Goal: Transaction & Acquisition: Purchase product/service

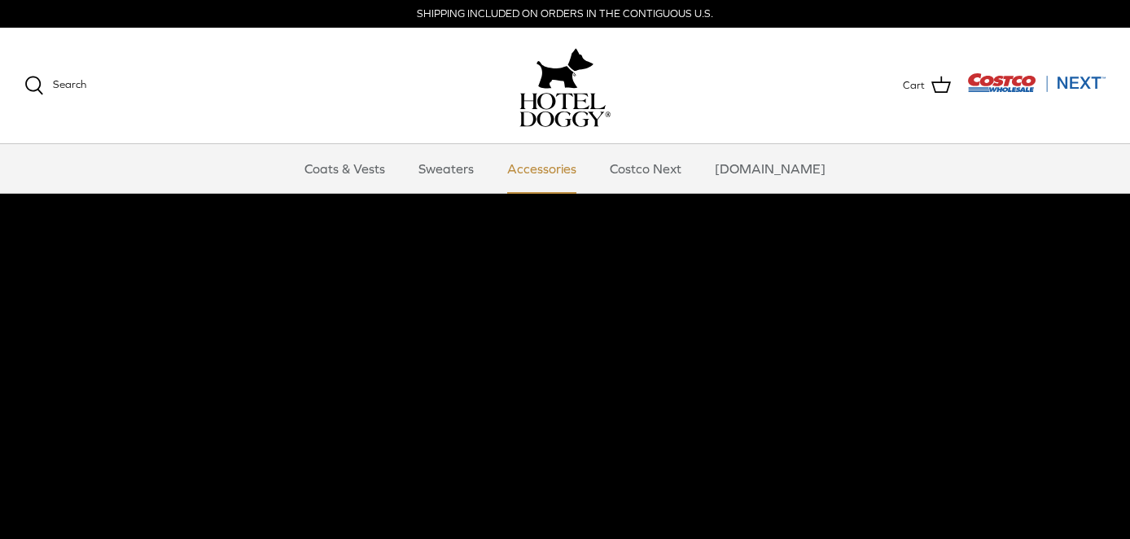
click at [555, 173] on link "Accessories" at bounding box center [542, 168] width 99 height 49
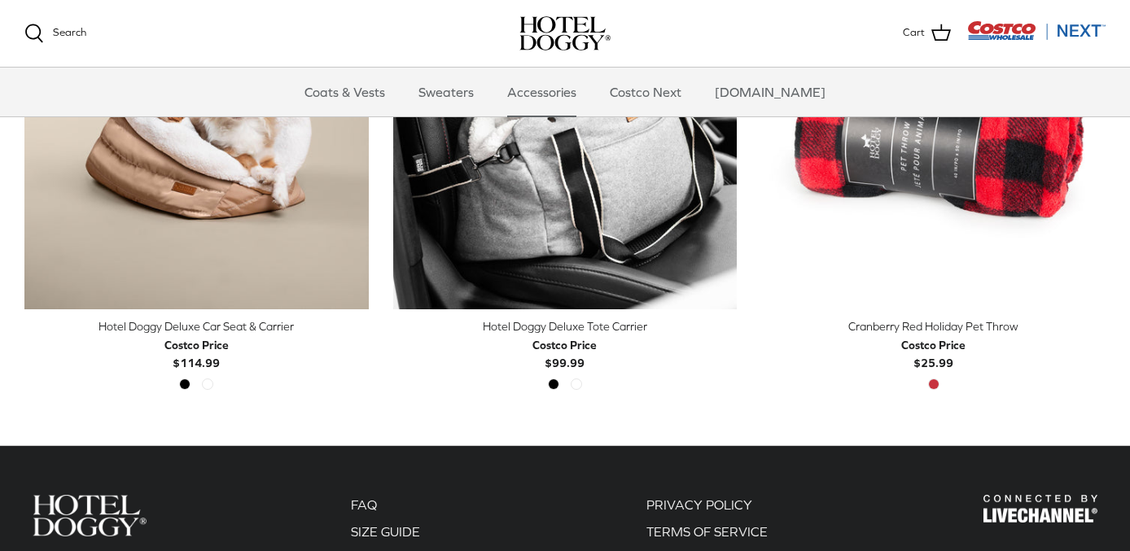
scroll to position [480, 0]
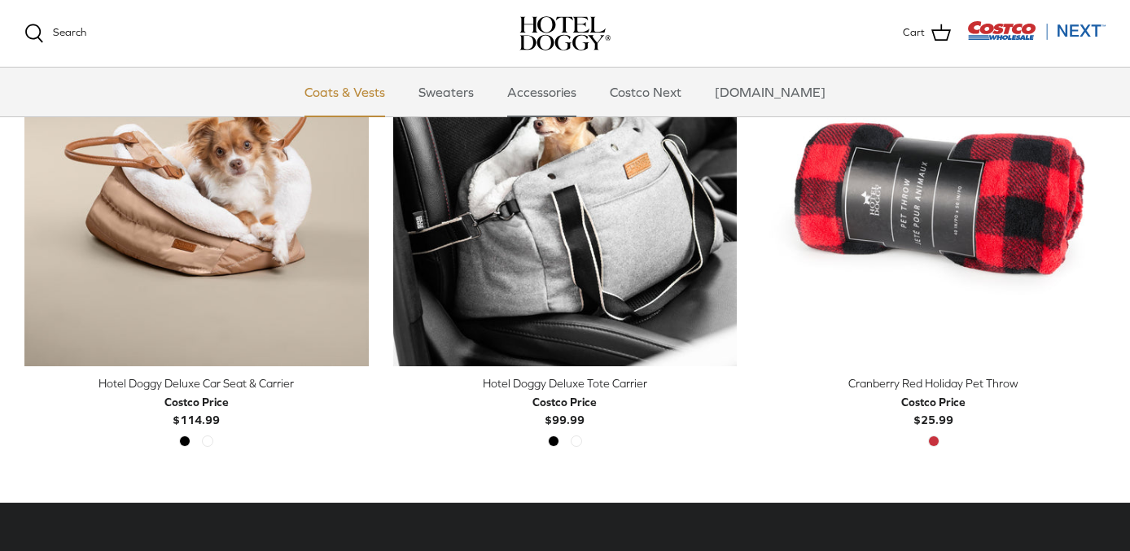
click at [361, 87] on link "Coats & Vests" at bounding box center [345, 92] width 110 height 49
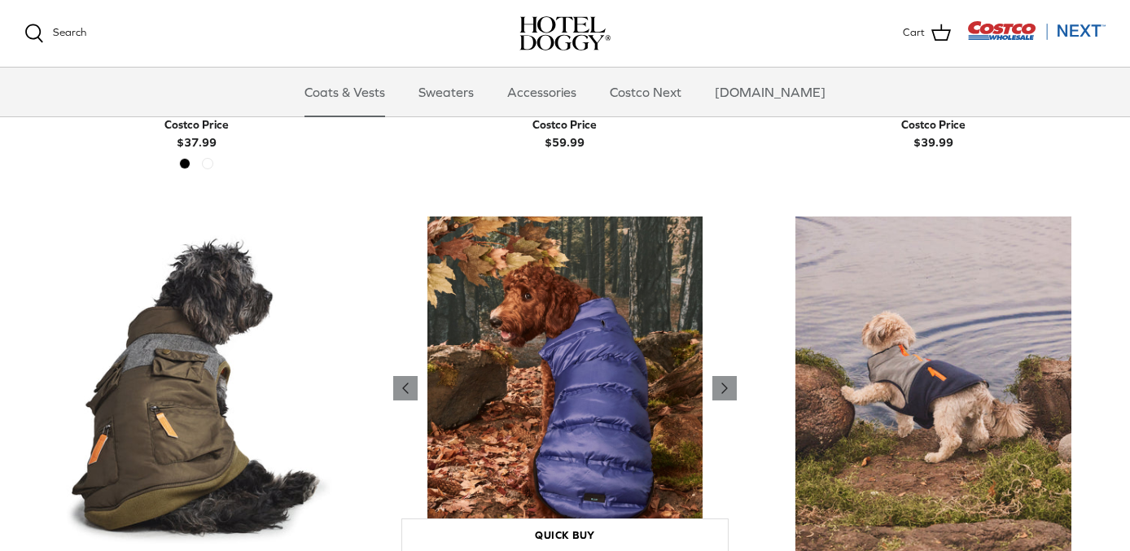
scroll to position [3115, 0]
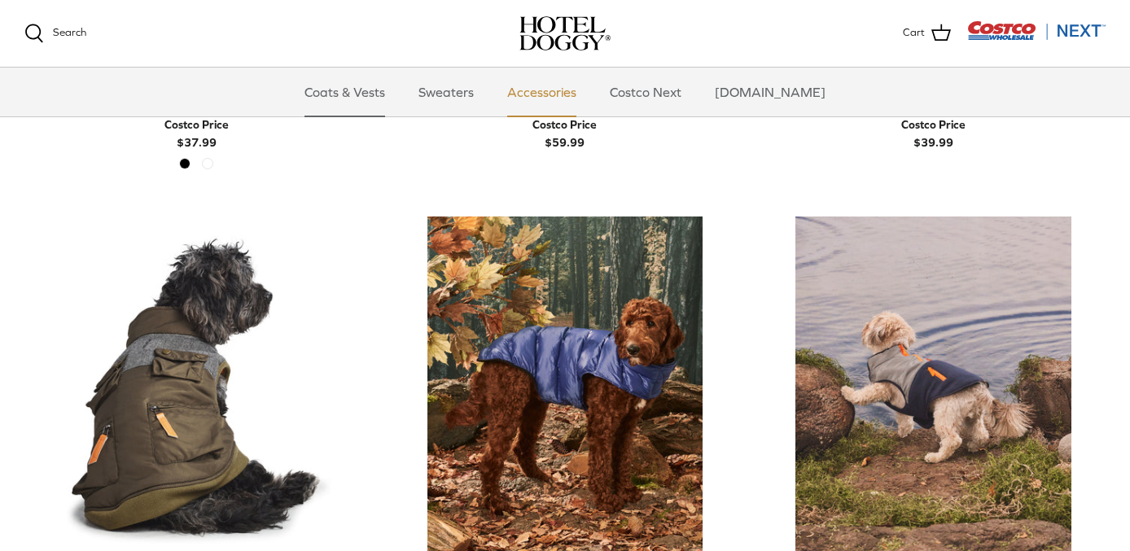
click at [561, 94] on link "Accessories" at bounding box center [542, 92] width 99 height 49
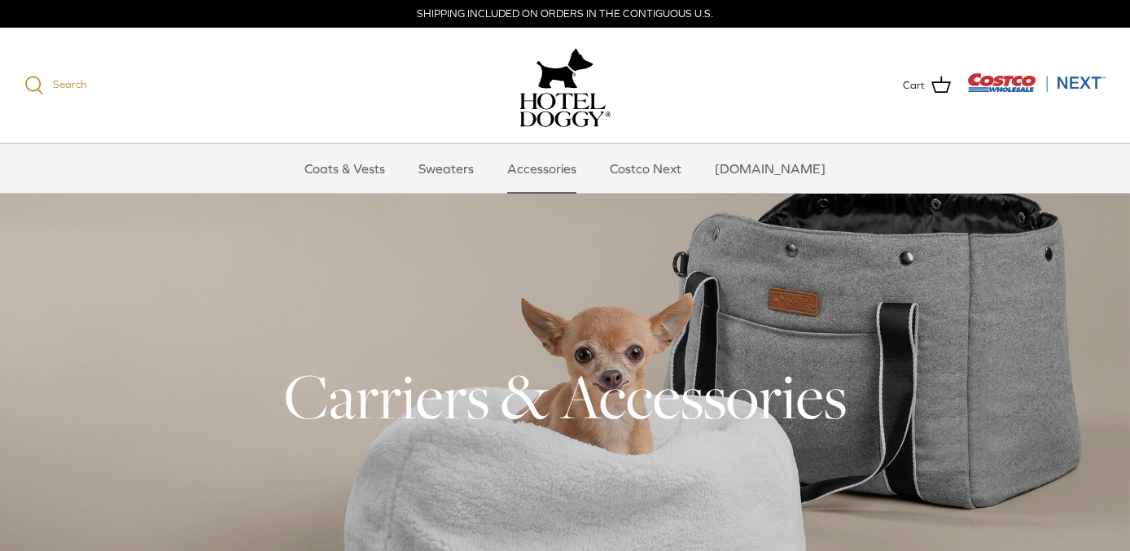
click at [35, 90] on icon at bounding box center [34, 86] width 20 height 20
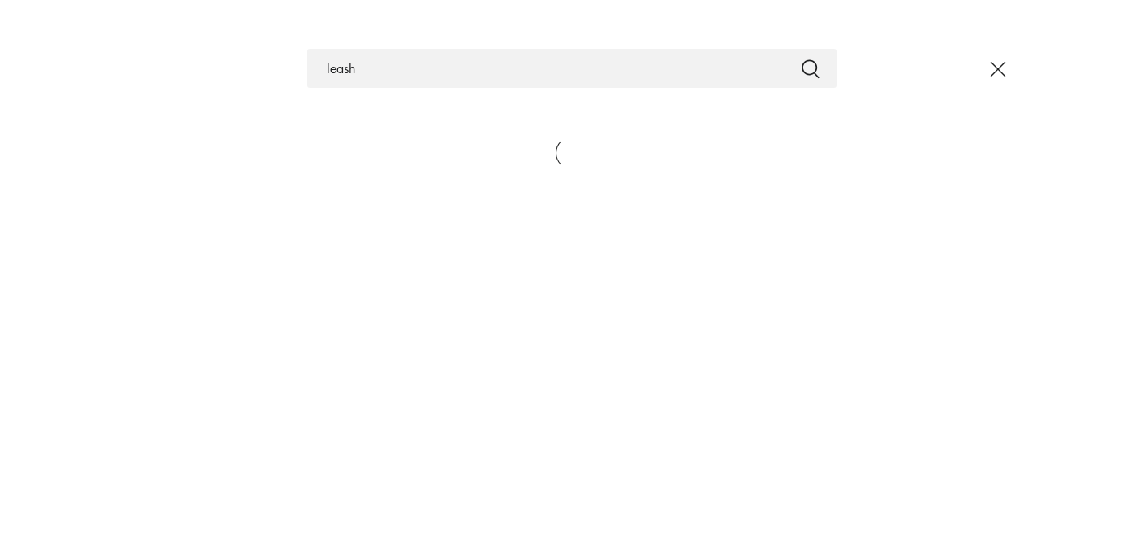
type input "leash"
click at [810, 68] on button "Submit" at bounding box center [811, 68] width 20 height 21
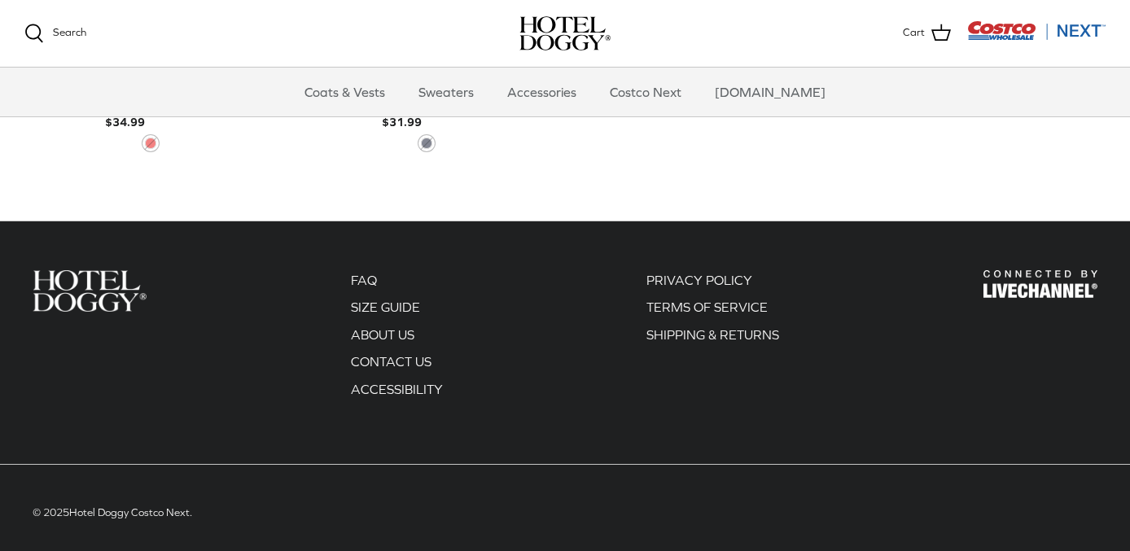
scroll to position [2279, 0]
